Goal: Task Accomplishment & Management: Use online tool/utility

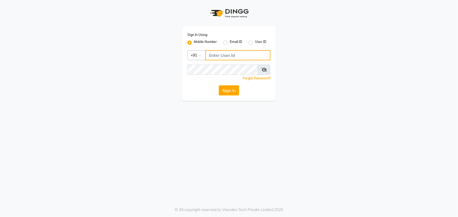
click at [239, 54] on input "Username" at bounding box center [238, 55] width 65 height 10
type input "7754984797"
click at [232, 91] on button "Sign In" at bounding box center [229, 90] width 20 height 10
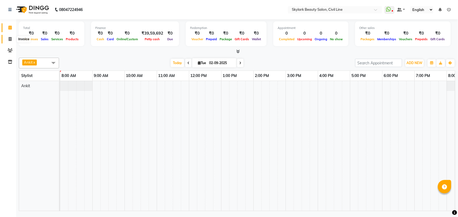
click at [10, 37] on icon at bounding box center [10, 39] width 3 height 4
select select "service"
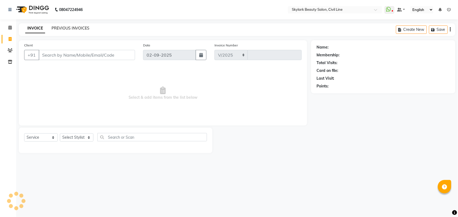
select select "4588"
type input "6187"
click at [72, 27] on link "PREVIOUS INVOICES" at bounding box center [71, 28] width 38 height 5
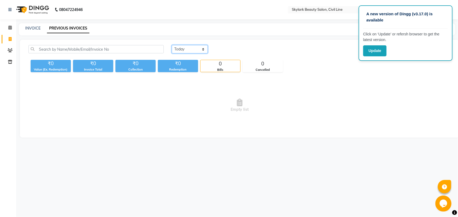
click at [202, 49] on select "Today Yesterday Custom Range" at bounding box center [190, 49] width 36 height 8
select select "yesterday"
click at [172, 45] on select "Today Yesterday Custom Range" at bounding box center [190, 49] width 36 height 8
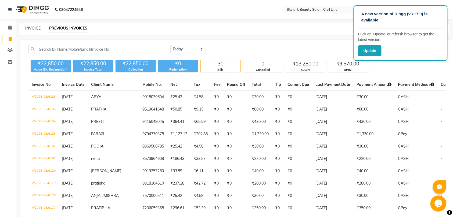
click at [34, 29] on link "INVOICE" at bounding box center [32, 28] width 15 height 5
select select "service"
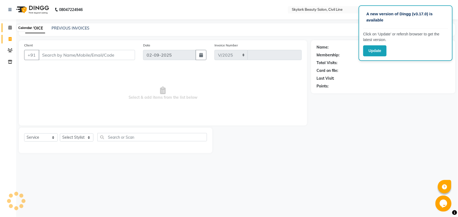
select select "4588"
type input "6187"
click at [8, 27] on icon at bounding box center [9, 28] width 3 height 4
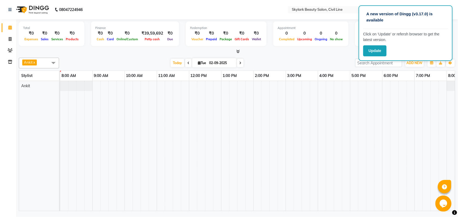
click at [221, 145] on td at bounding box center [225, 146] width 8 height 130
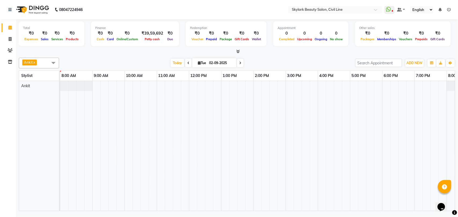
drag, startPoint x: 268, startPoint y: 166, endPoint x: 365, endPoint y: 217, distance: 109.5
click at [269, 167] on td at bounding box center [266, 146] width 8 height 130
